Goal: Task Accomplishment & Management: Manage account settings

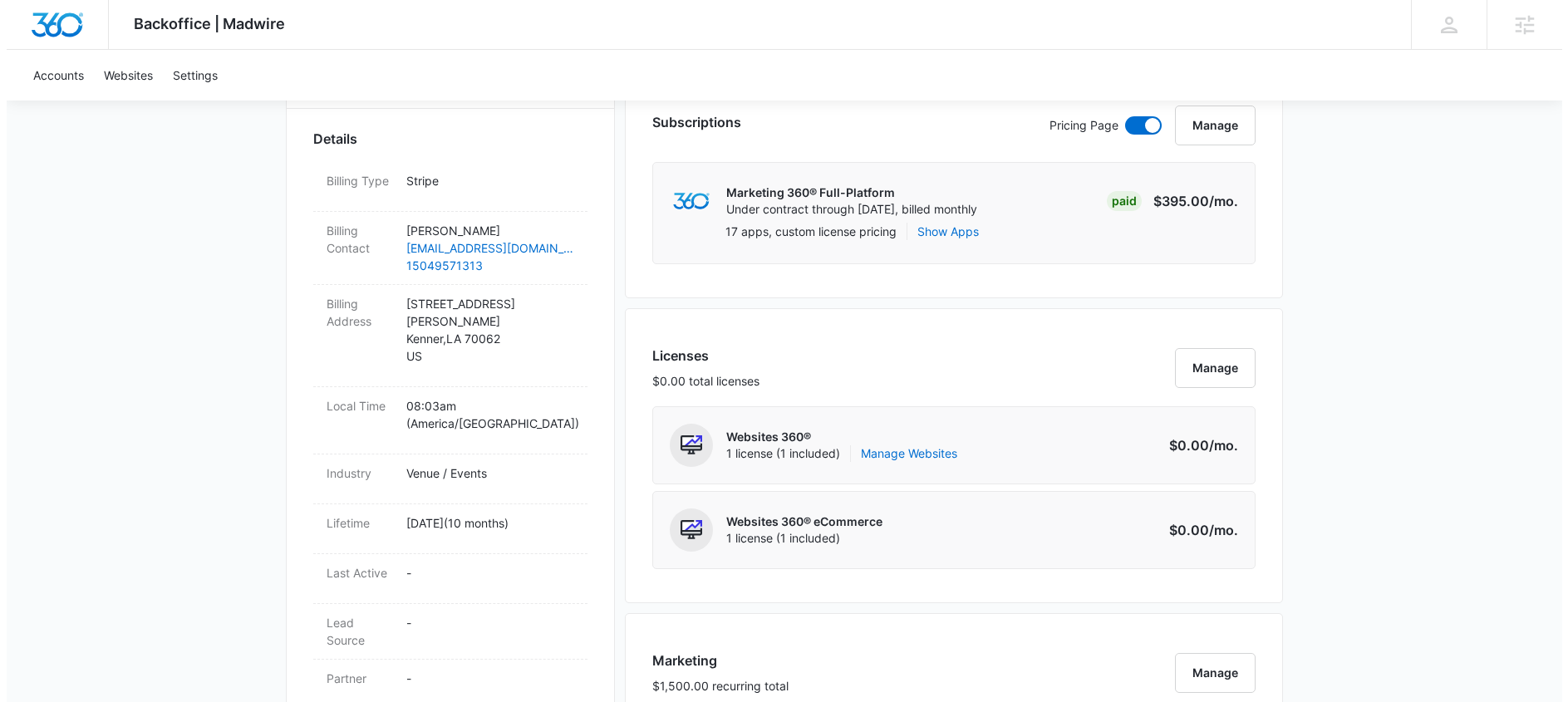
scroll to position [603, 0]
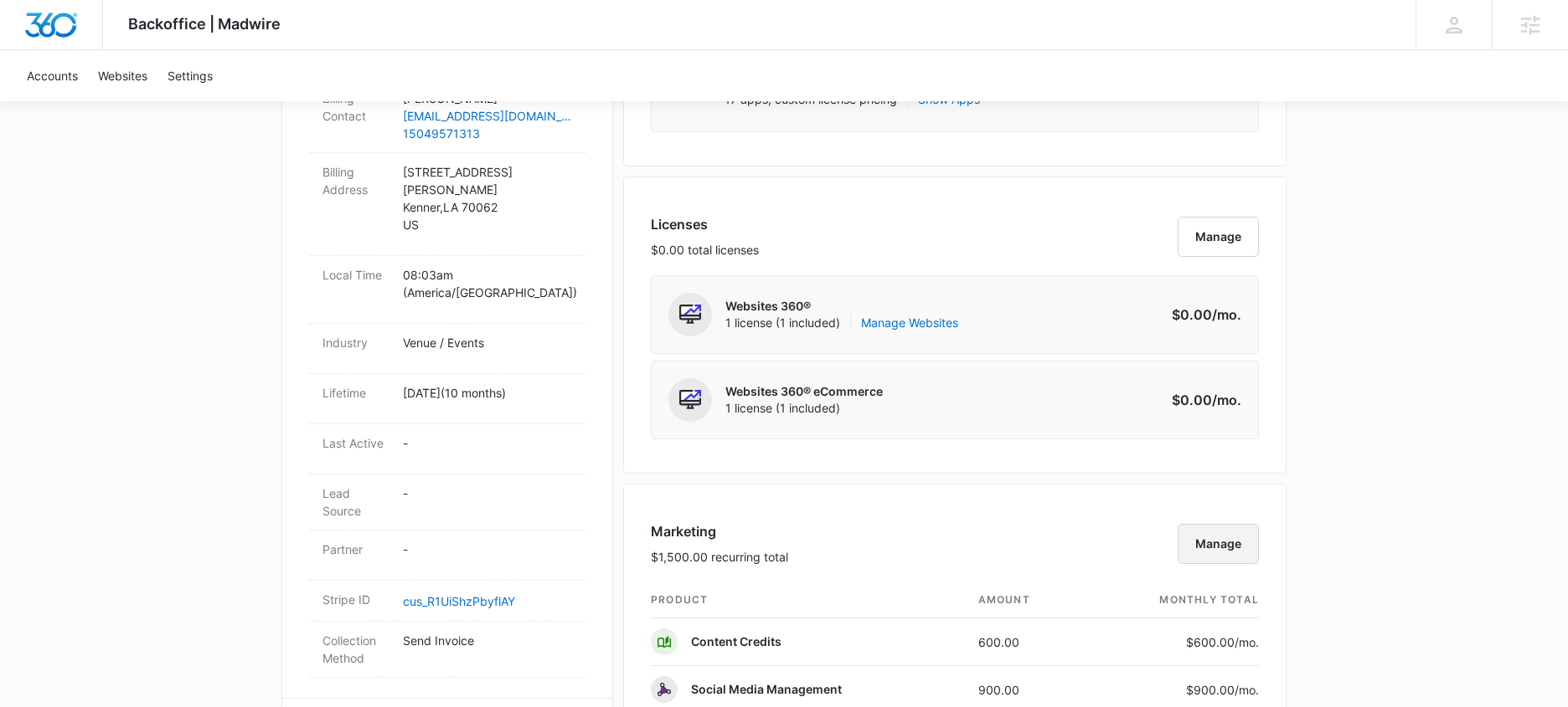
click at [1216, 546] on button "Manage" at bounding box center [1217, 544] width 82 height 40
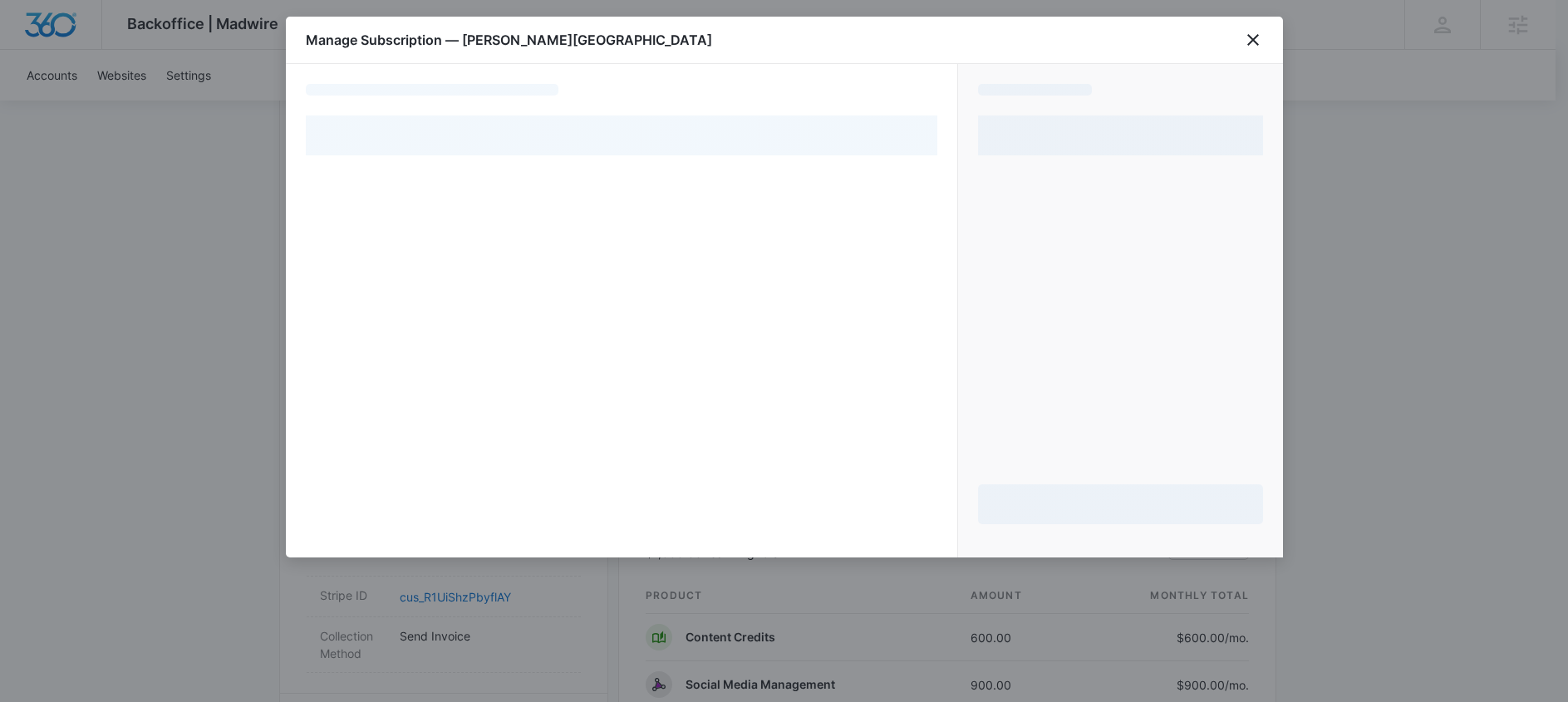
select select "MANUAL_INVOICE"
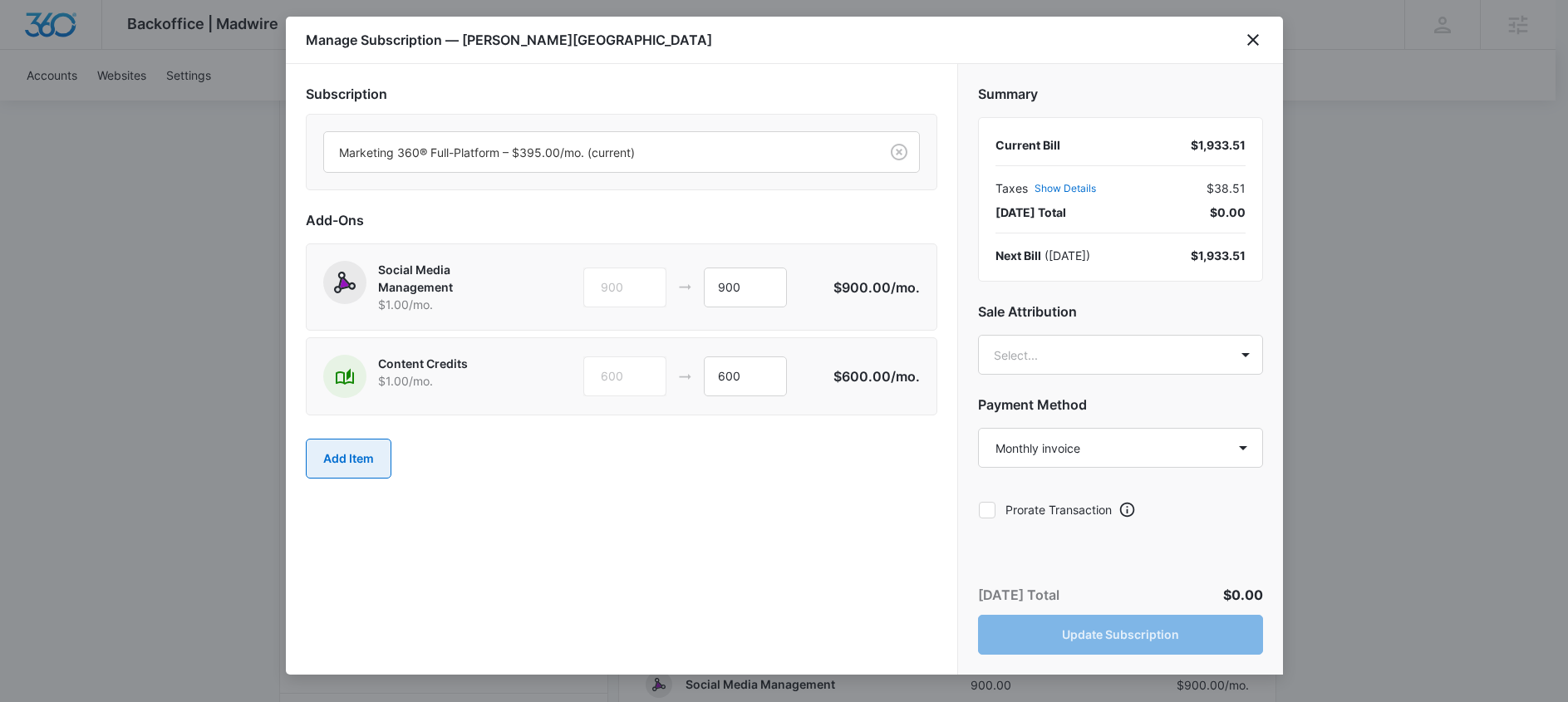
click at [325, 459] on button "Add Item" at bounding box center [349, 458] width 85 height 40
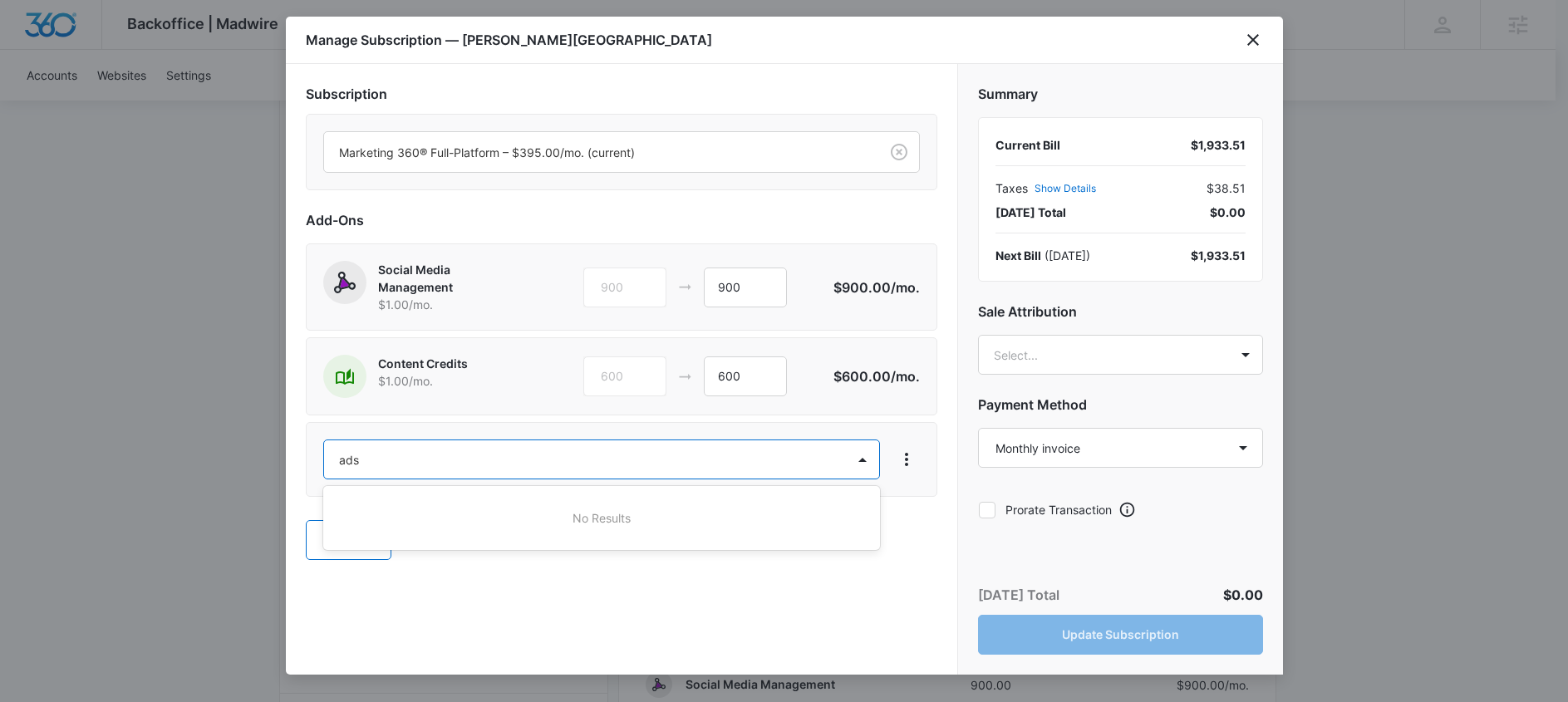
type input "ad"
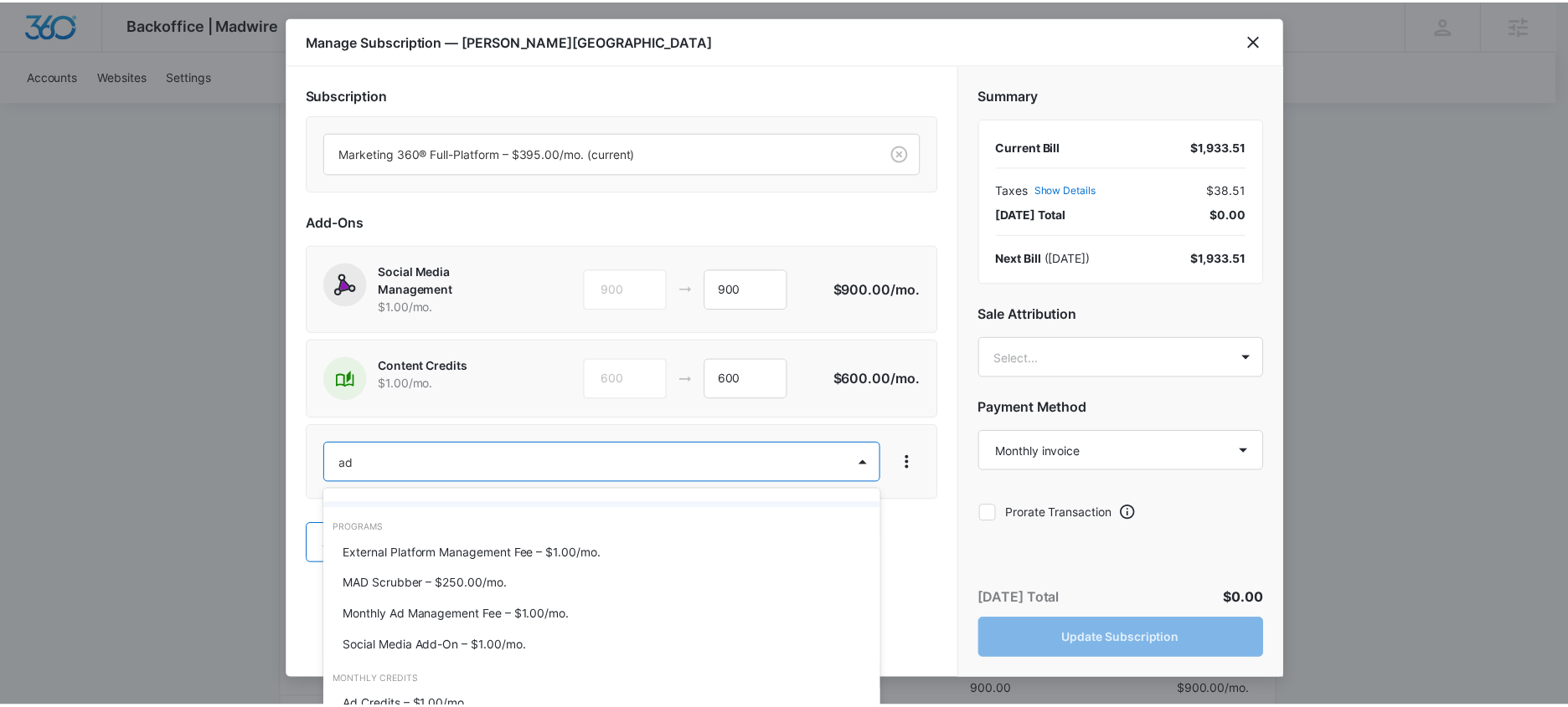
scroll to position [222, 0]
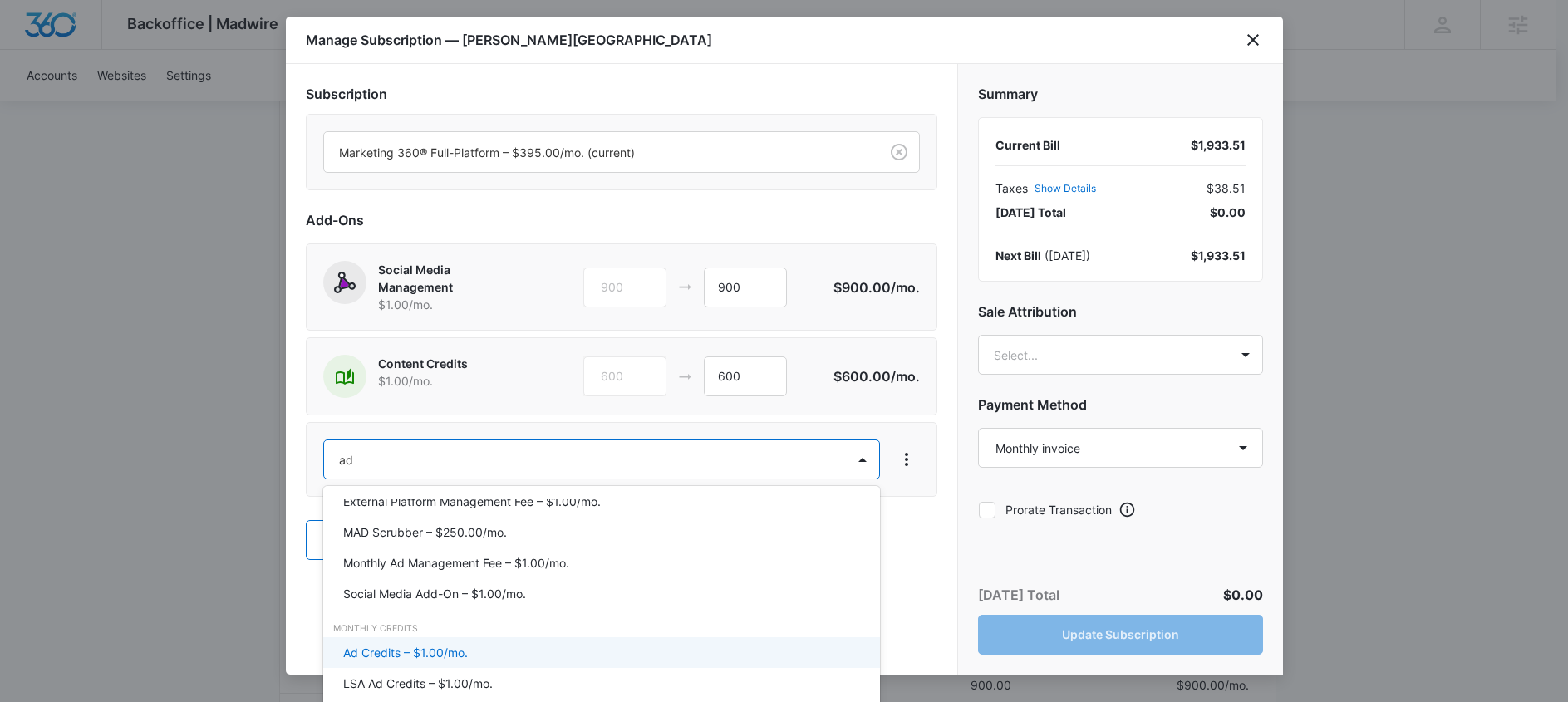
click at [400, 659] on p "Ad Credits – $1.00/mo." at bounding box center [406, 653] width 125 height 18
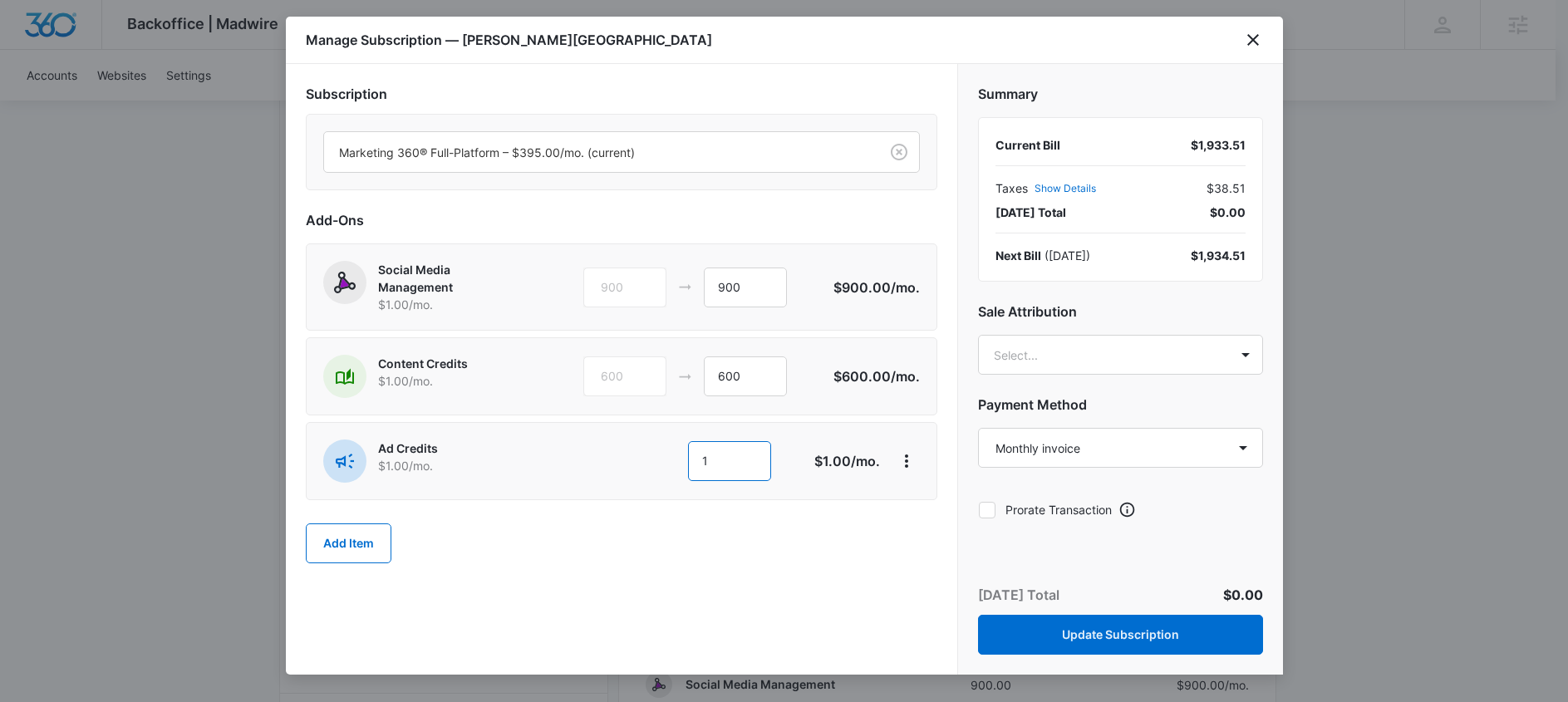
click at [731, 461] on input "1" at bounding box center [728, 461] width 83 height 40
type input "300"
click at [723, 284] on input "900" at bounding box center [744, 287] width 83 height 40
type input "600"
click at [1199, 355] on body "Backoffice | Madwire Apps Settings [PERSON_NAME] [PERSON_NAME][EMAIL_ADDRESS][P…" at bounding box center [784, 549] width 1568 height 2304
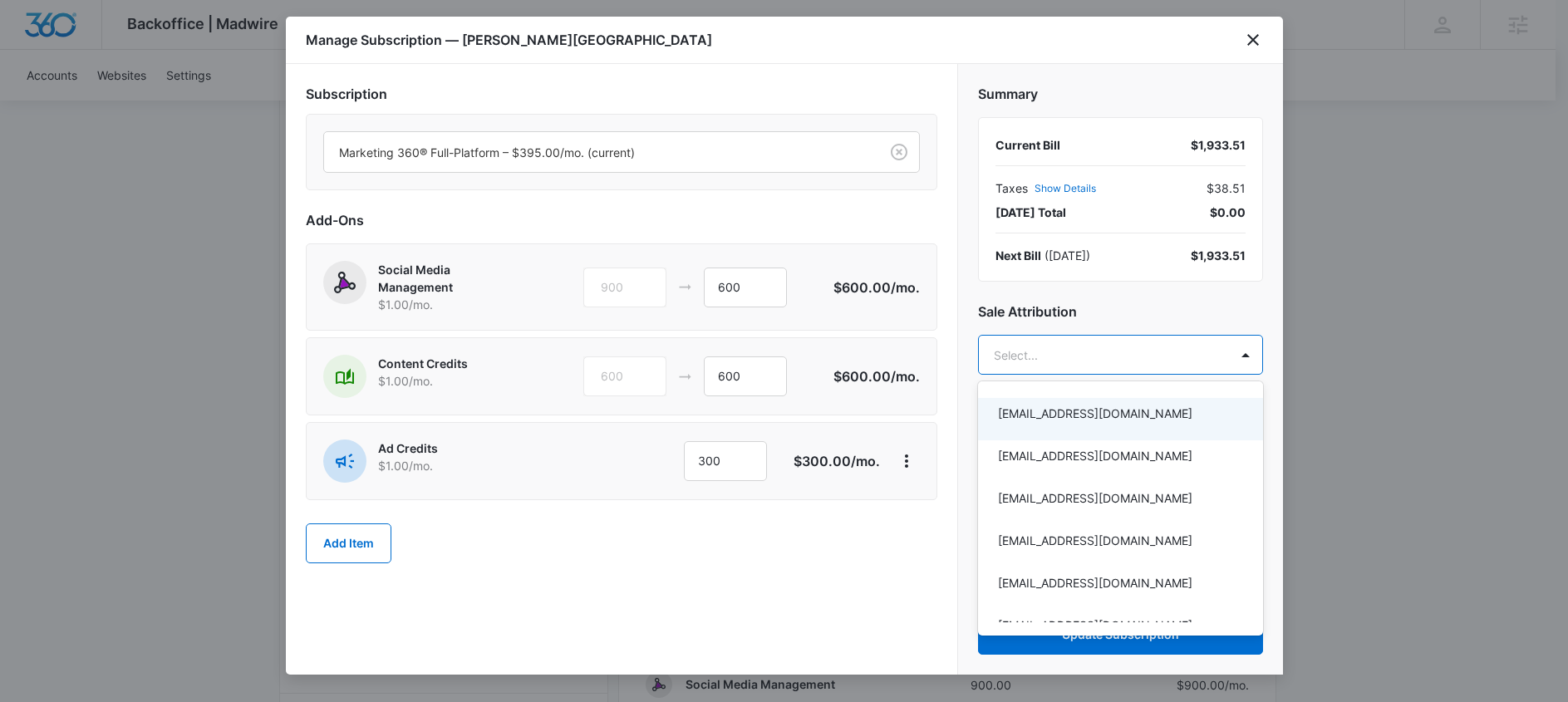
type input "a"
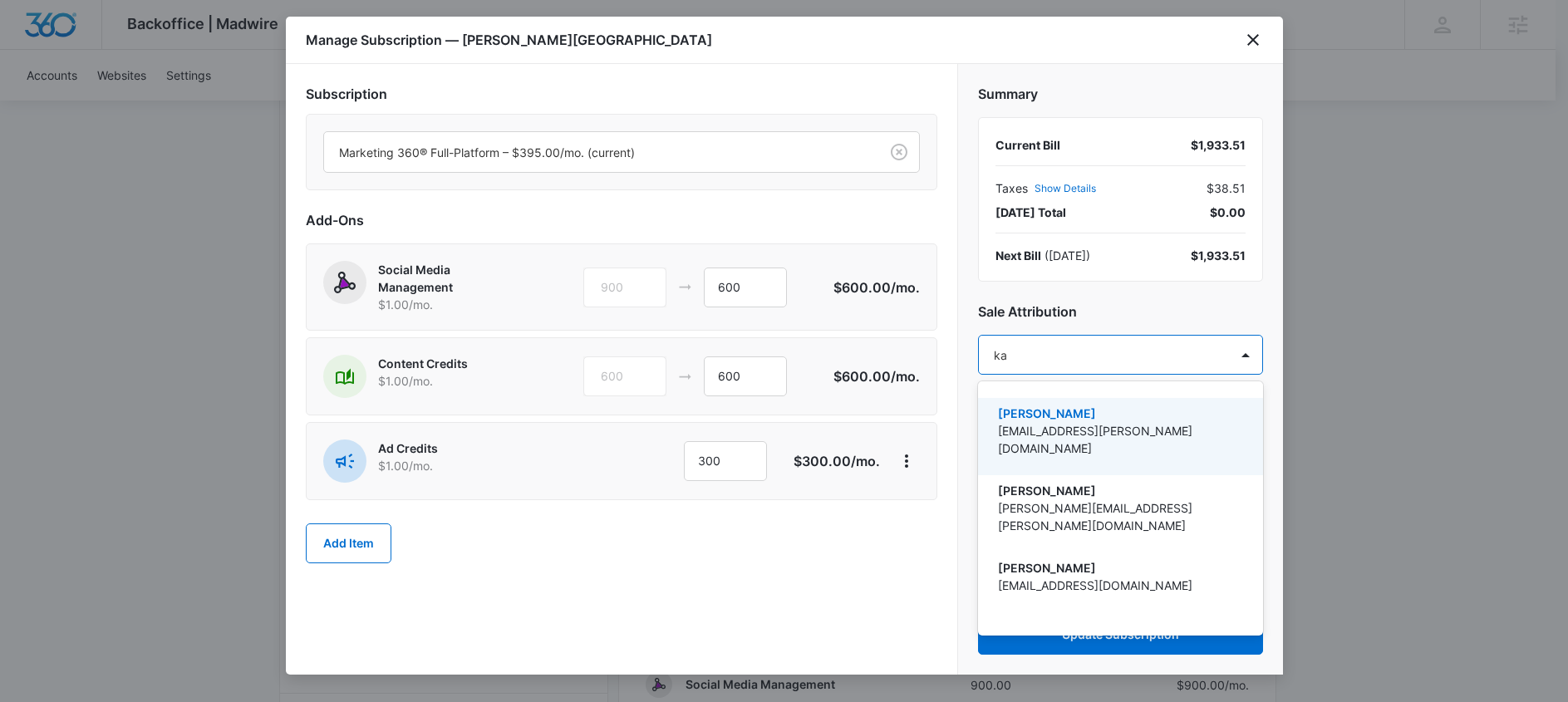
type input "kar"
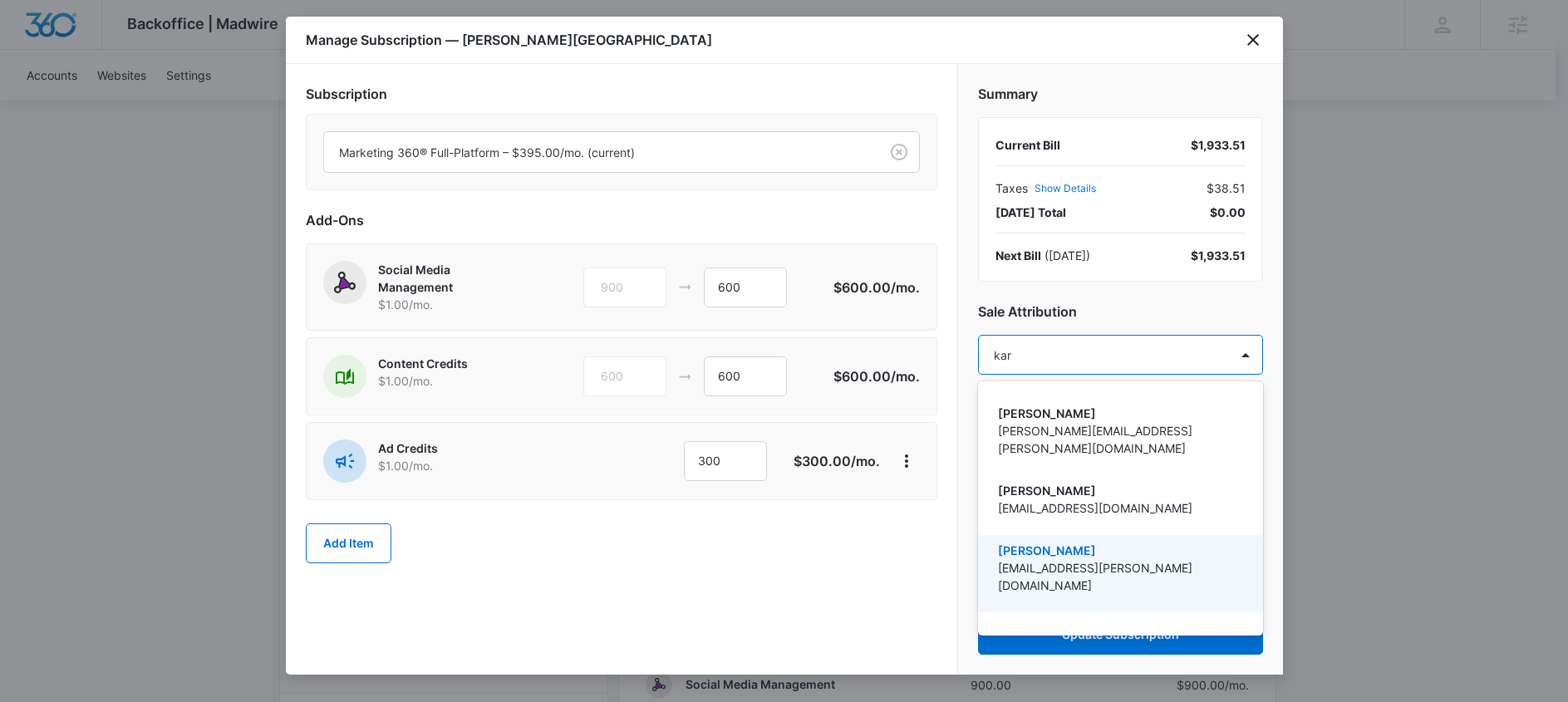
click at [1096, 560] on p "[EMAIL_ADDRESS][PERSON_NAME][DOMAIN_NAME]" at bounding box center [1119, 577] width 242 height 35
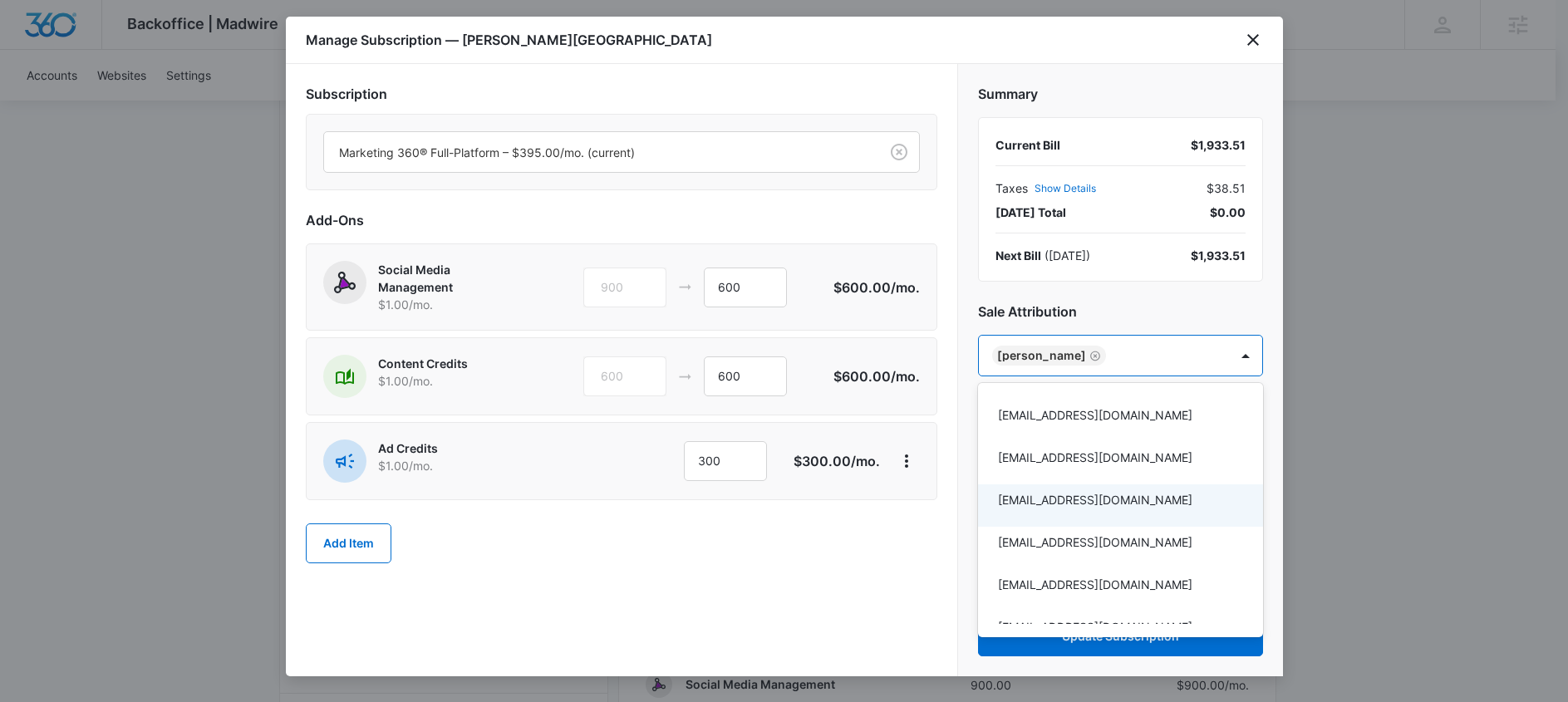
click at [925, 578] on div at bounding box center [784, 351] width 1568 height 702
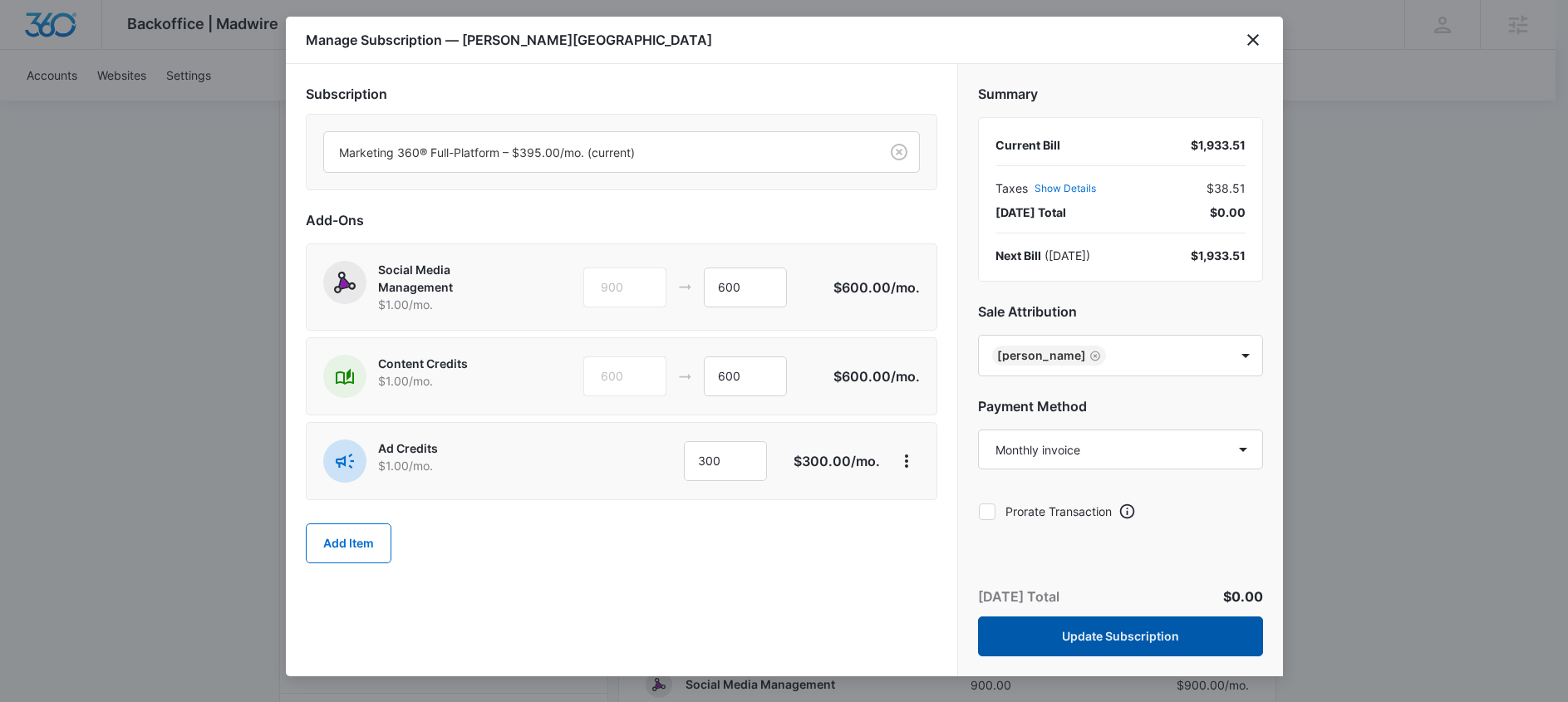
click at [1102, 633] on button "Update Subscription" at bounding box center [1121, 636] width 285 height 40
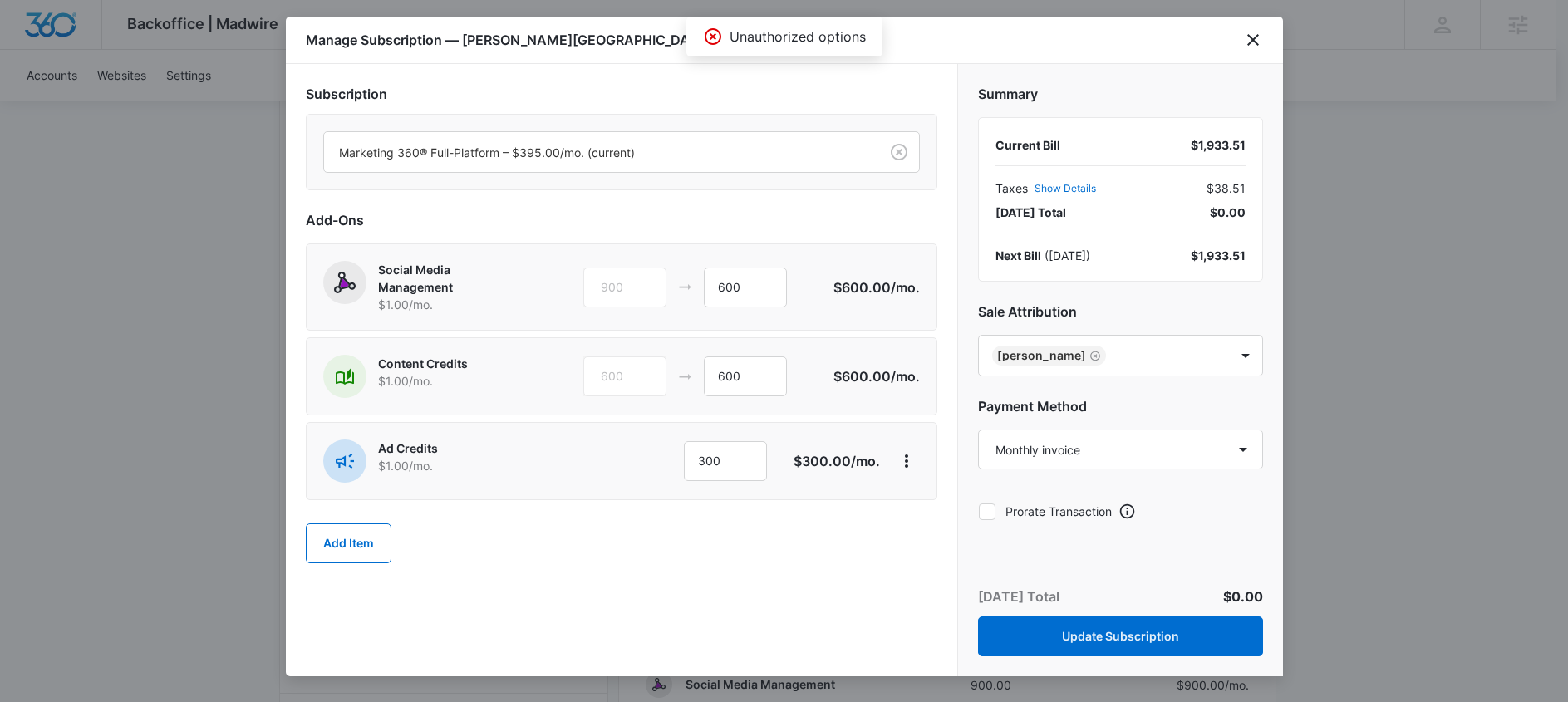
click at [777, 571] on div "Add Item" at bounding box center [622, 544] width 631 height 73
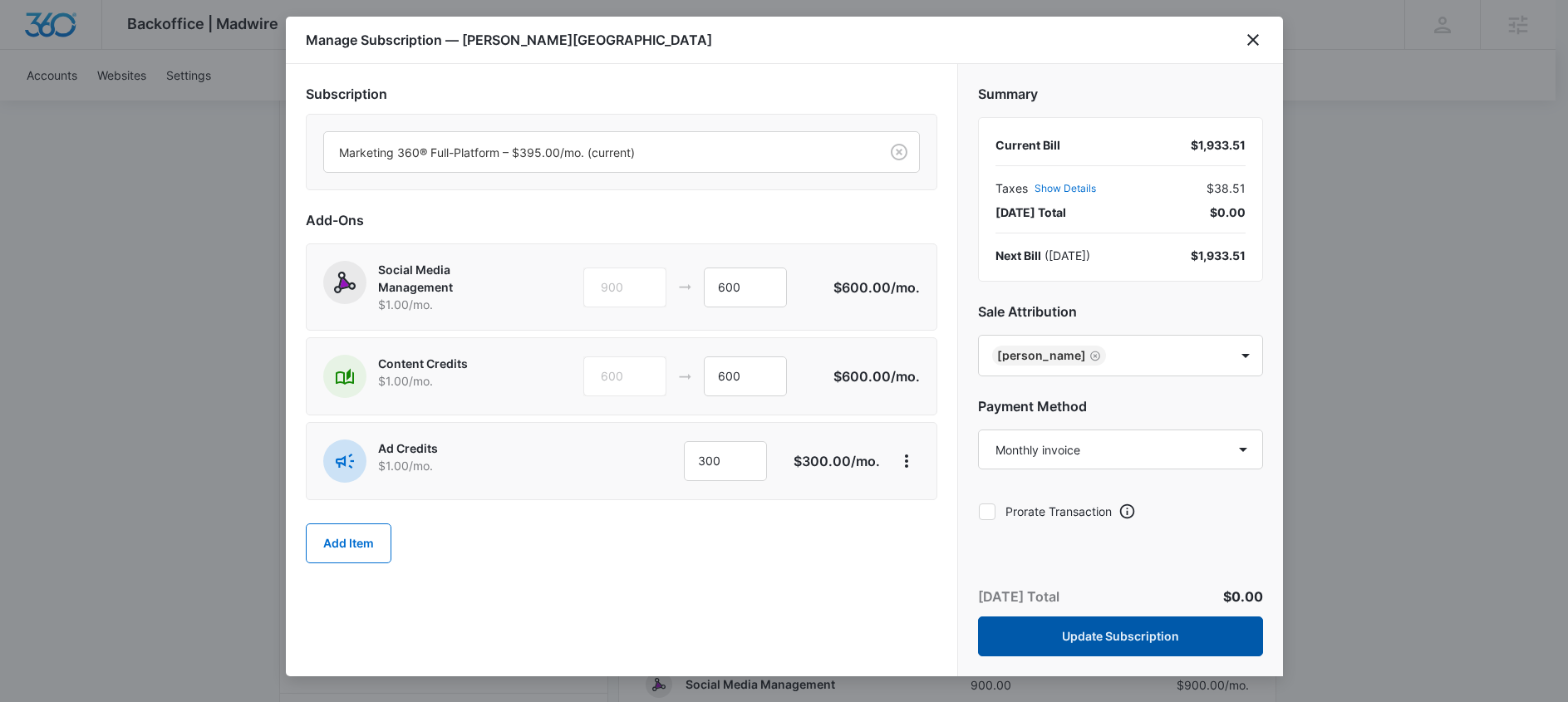
click at [1073, 650] on button "Update Subscription" at bounding box center [1121, 636] width 285 height 40
click at [1222, 626] on button "Update Subscription" at bounding box center [1121, 636] width 285 height 40
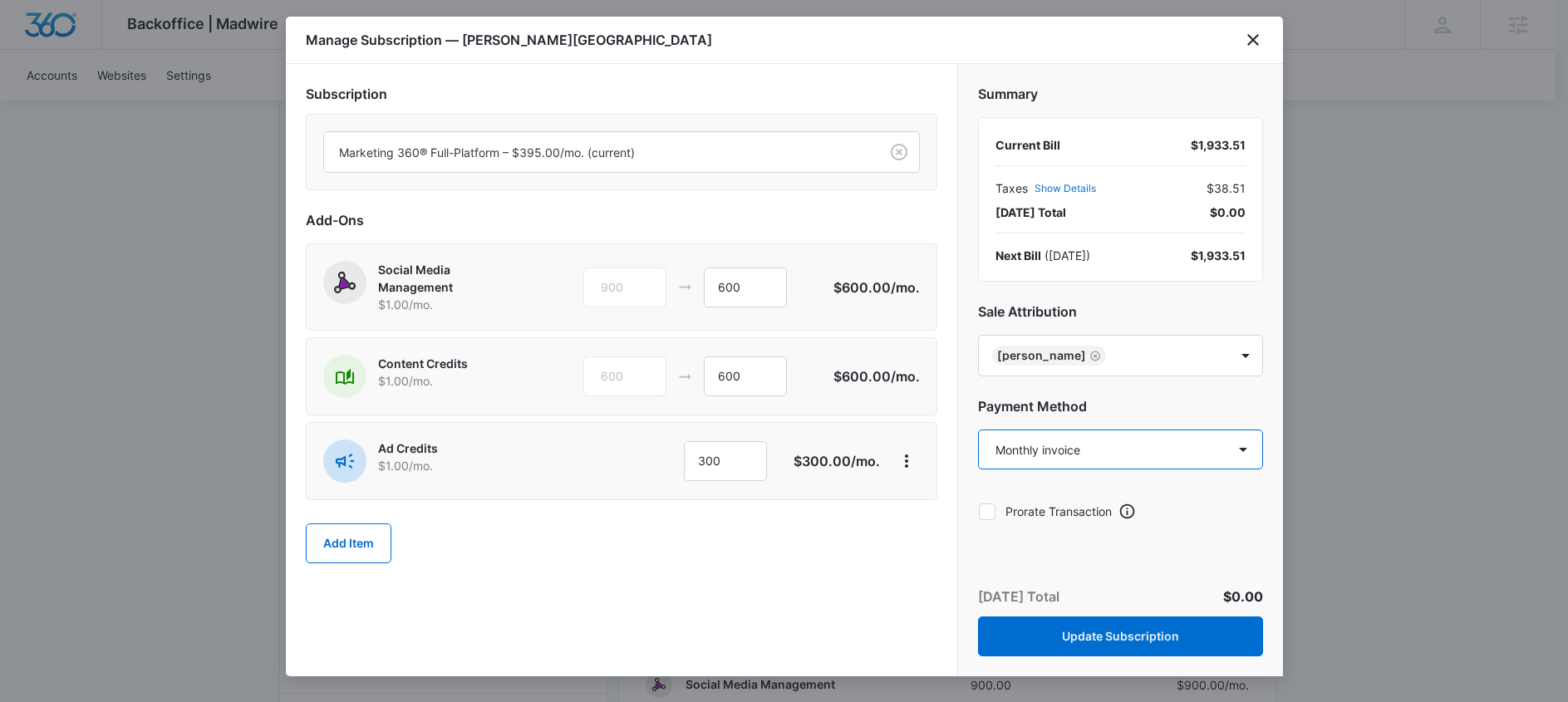
click at [1166, 455] on select "Select a payment method HOME BANK, NATIONAL ASSOCIATION ending in 4171 New paym…" at bounding box center [1121, 449] width 285 height 40
select select "pm_1RNpHBA4n8RTgNjUqE6yJsQV"
click at [978, 430] on select "Select a payment method HOME BANK, NATIONAL ASSOCIATION ending in 4171 New paym…" at bounding box center [1121, 449] width 285 height 40
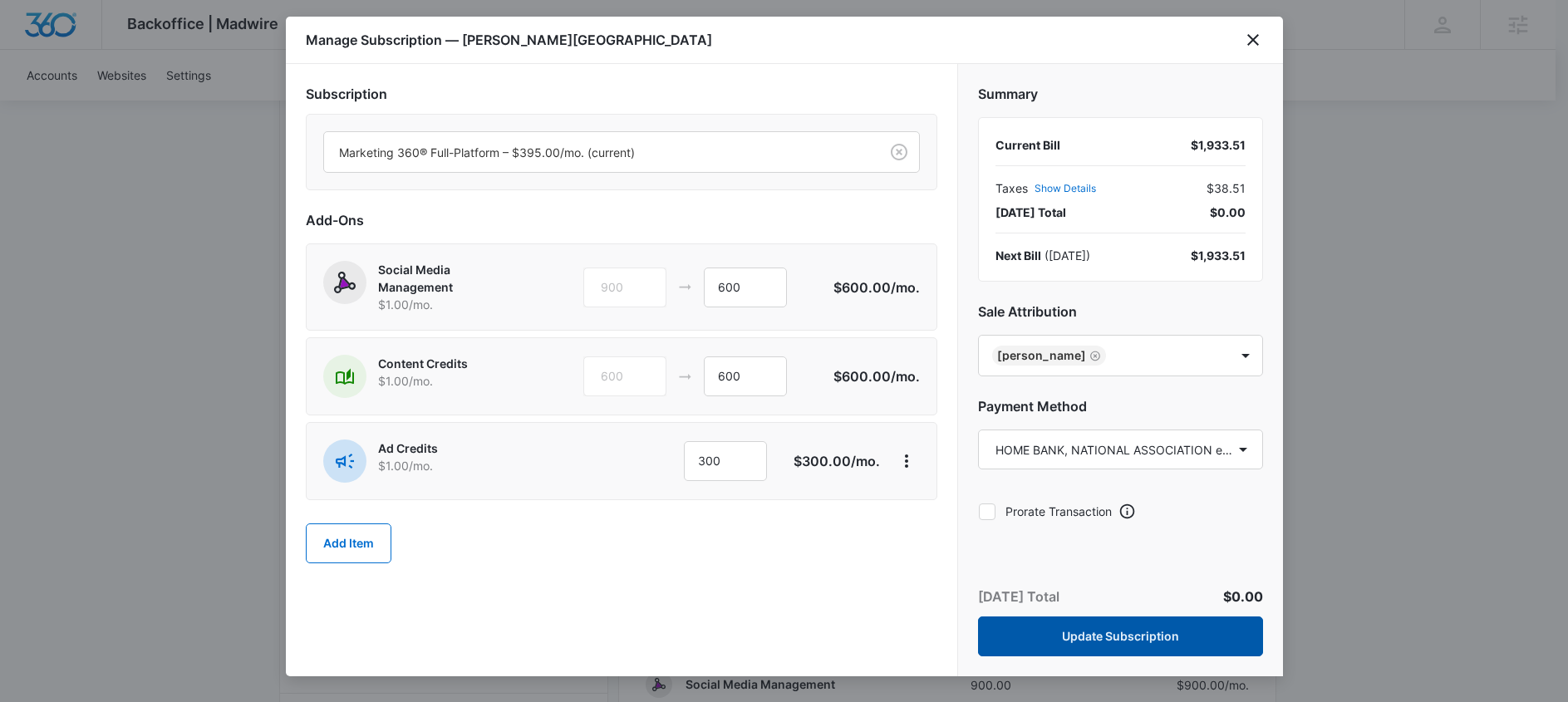
click at [1223, 633] on button "Update Subscription" at bounding box center [1121, 636] width 285 height 40
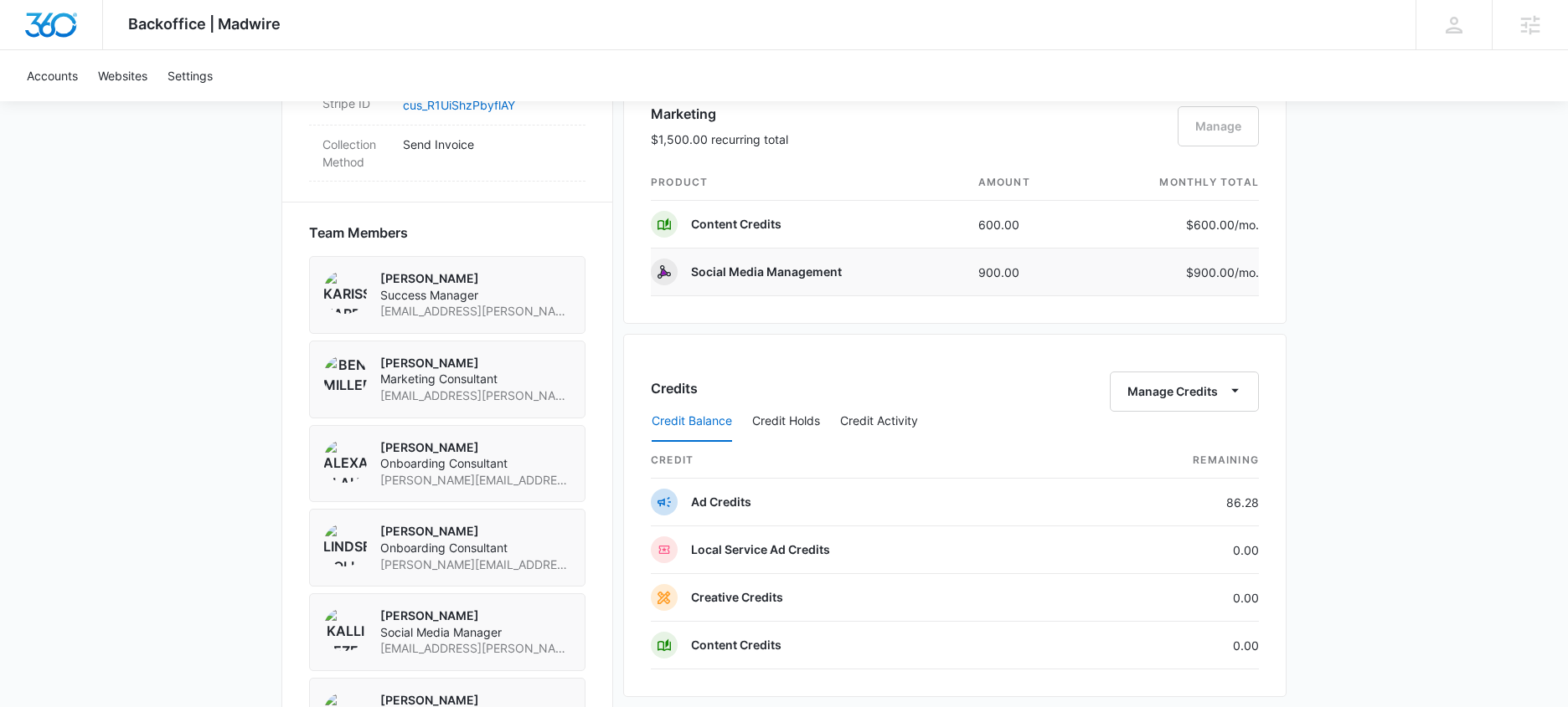
scroll to position [1202, 0]
